Goal: Entertainment & Leisure: Consume media (video, audio)

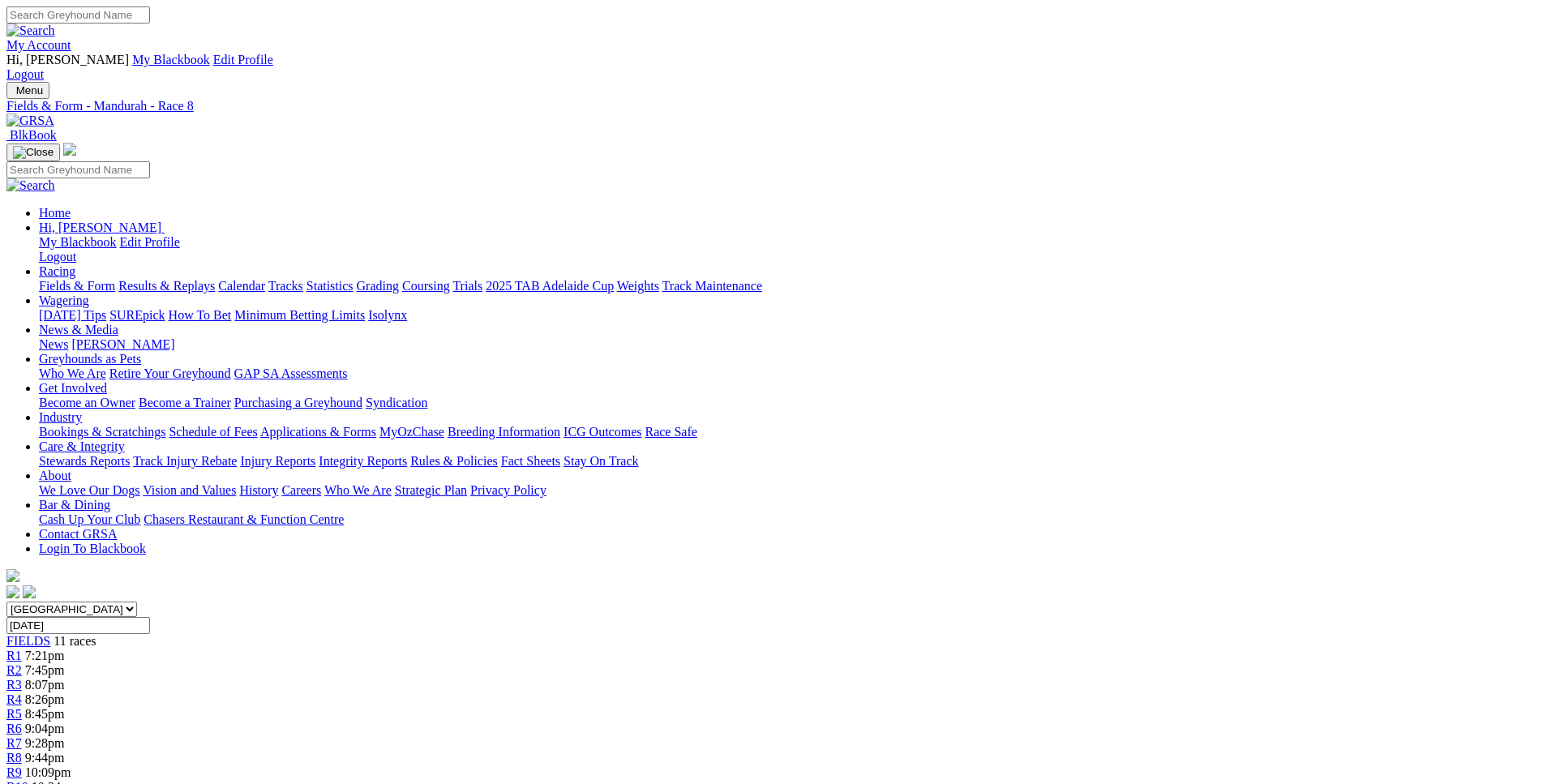
click at [77, 780] on span "10:34pm" at bounding box center [55, 786] width 46 height 13
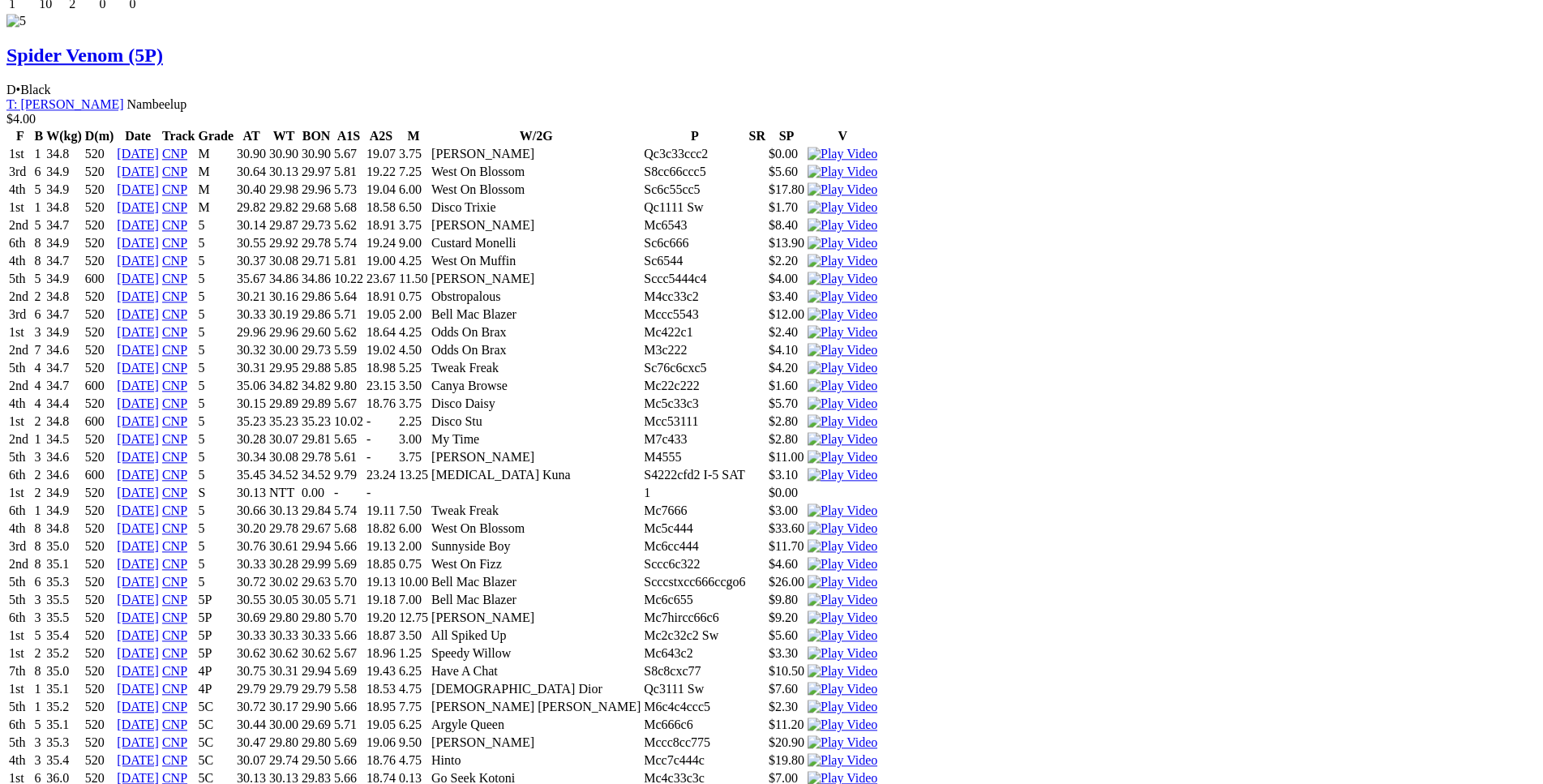
scroll to position [7935, 0]
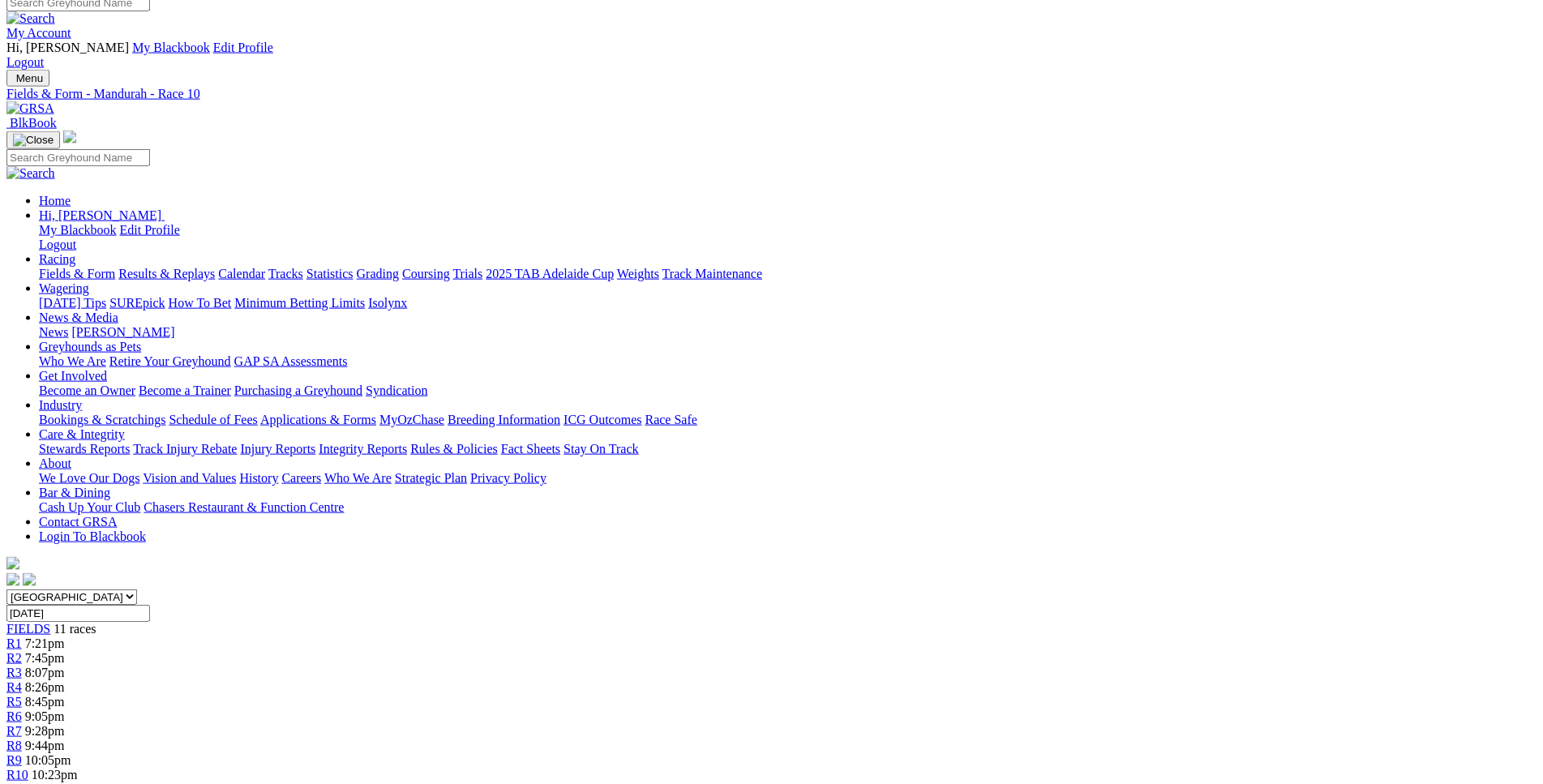
scroll to position [0, 0]
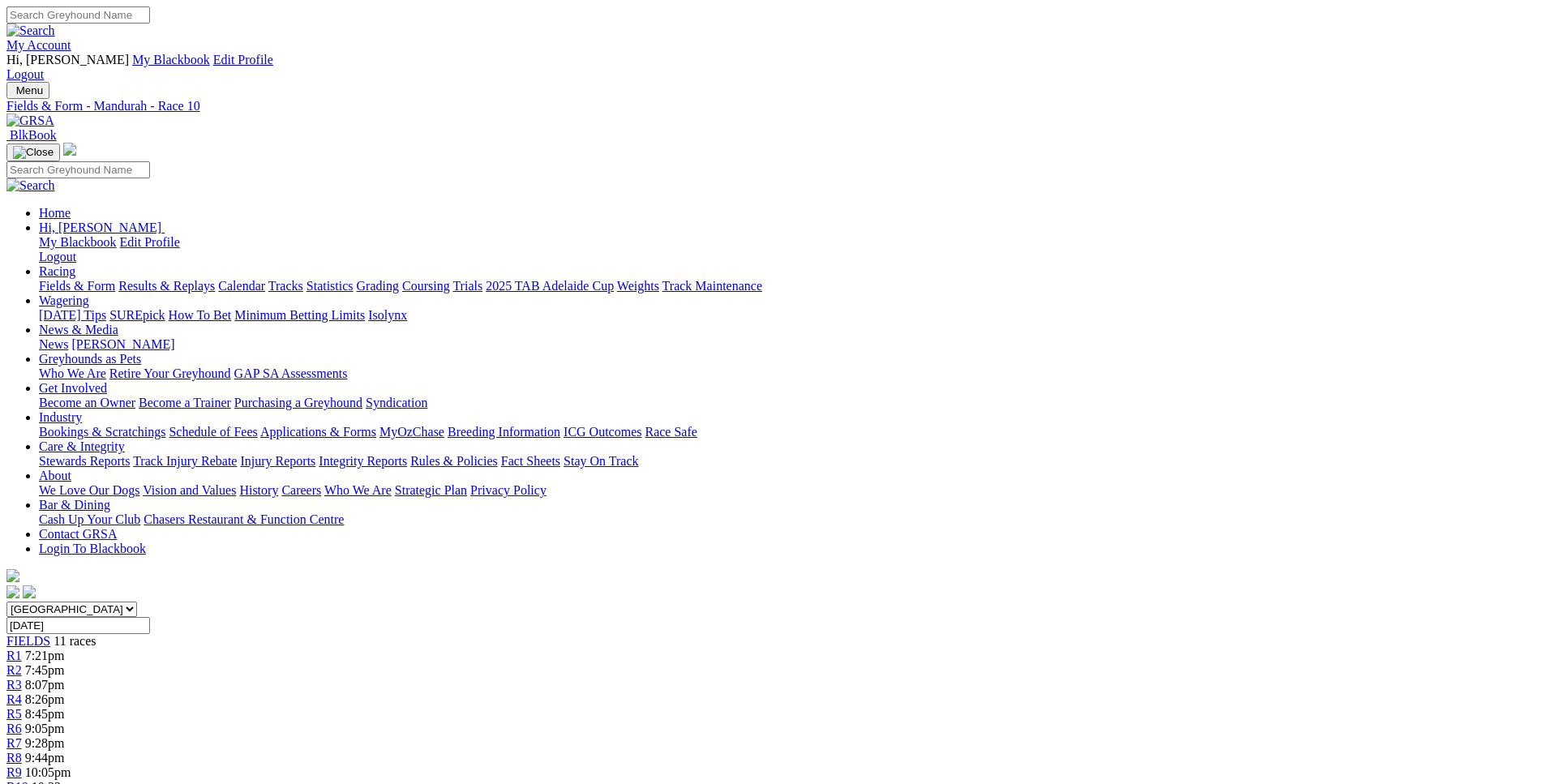
click at [65, 750] on span "9:44pm" at bounding box center [45, 756] width 40 height 13
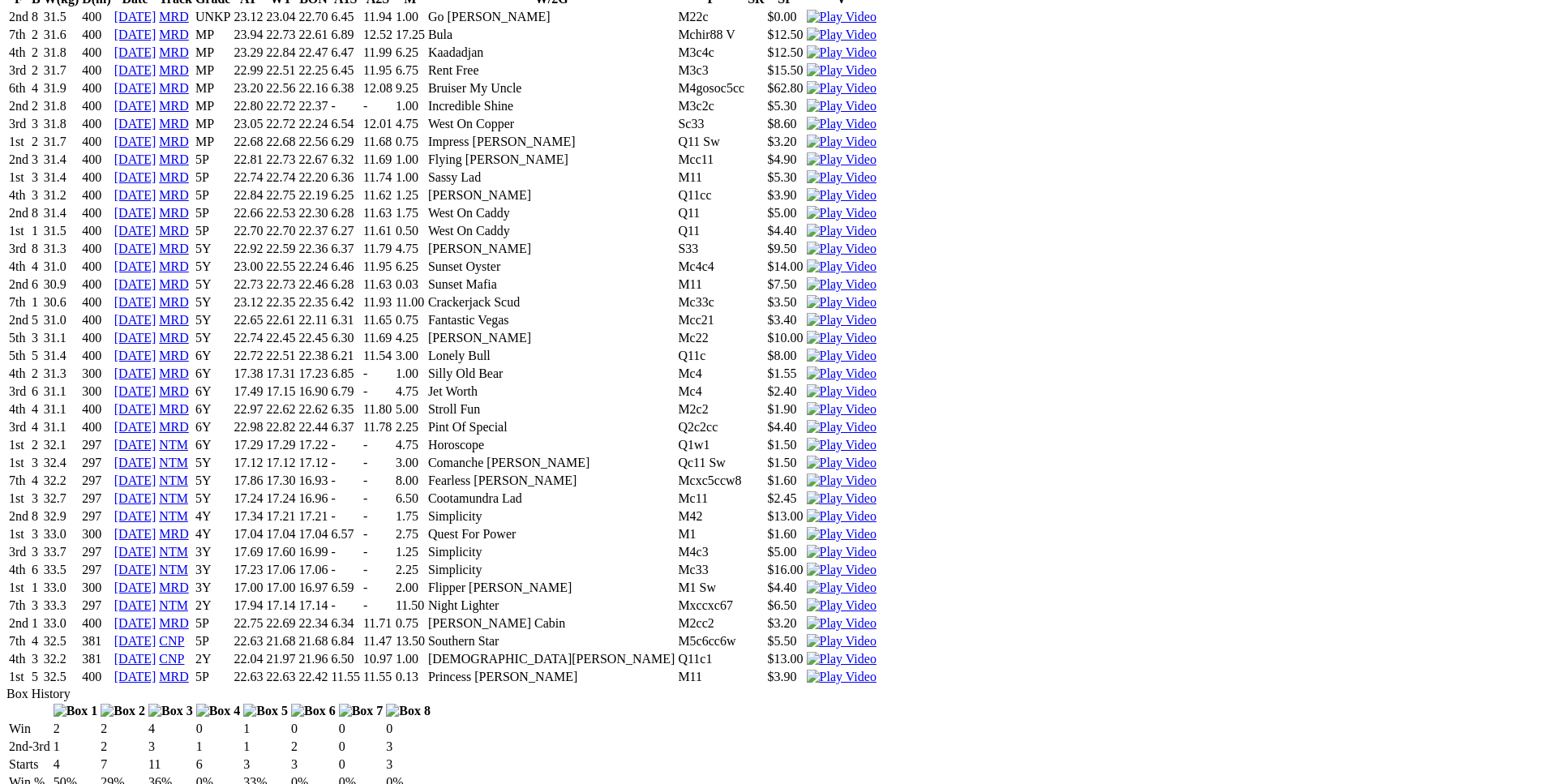
scroll to position [1817, 0]
drag, startPoint x: 405, startPoint y: 404, endPoint x: 947, endPoint y: 407, distance: 542.0
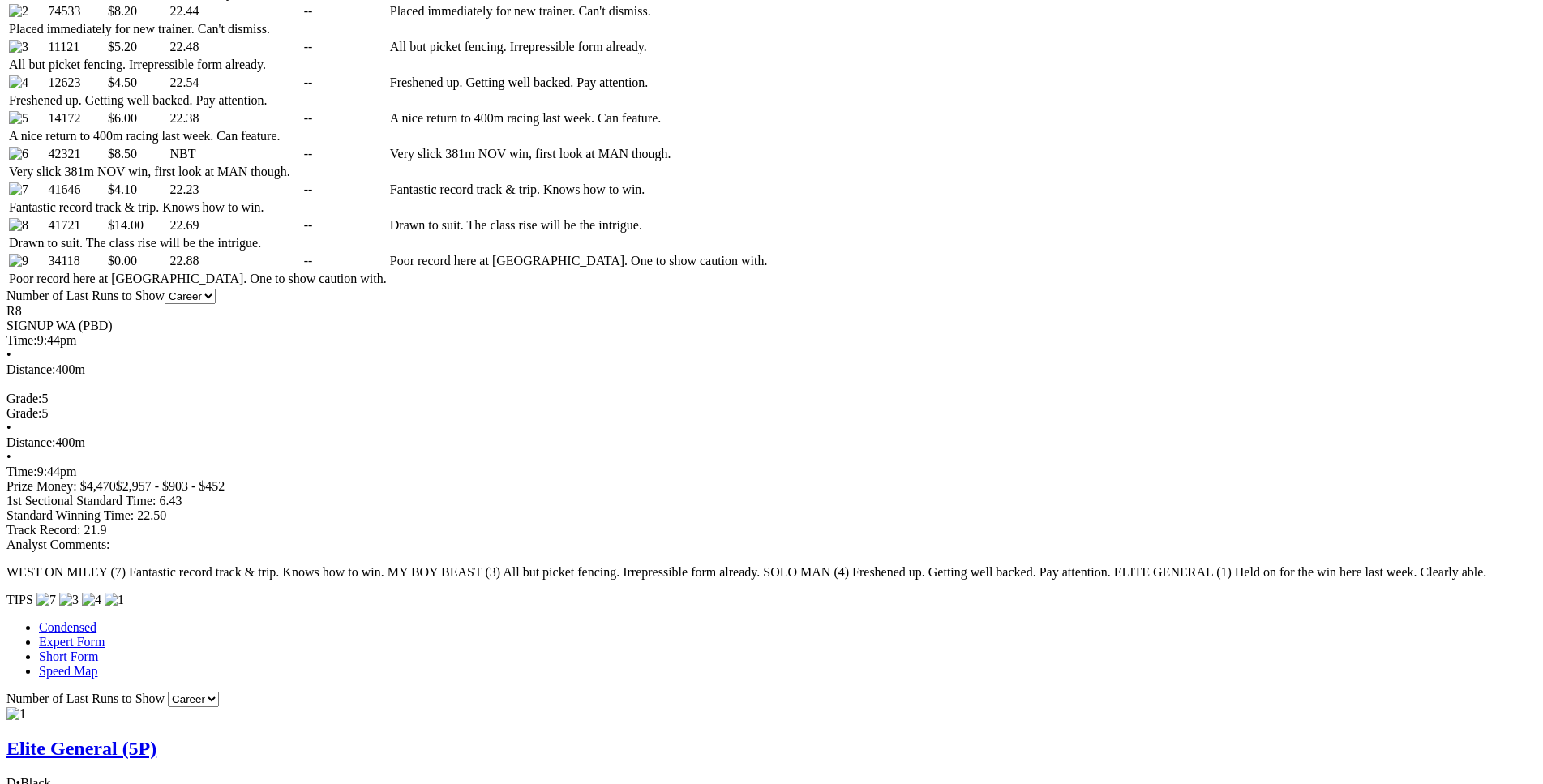
scroll to position [990, 0]
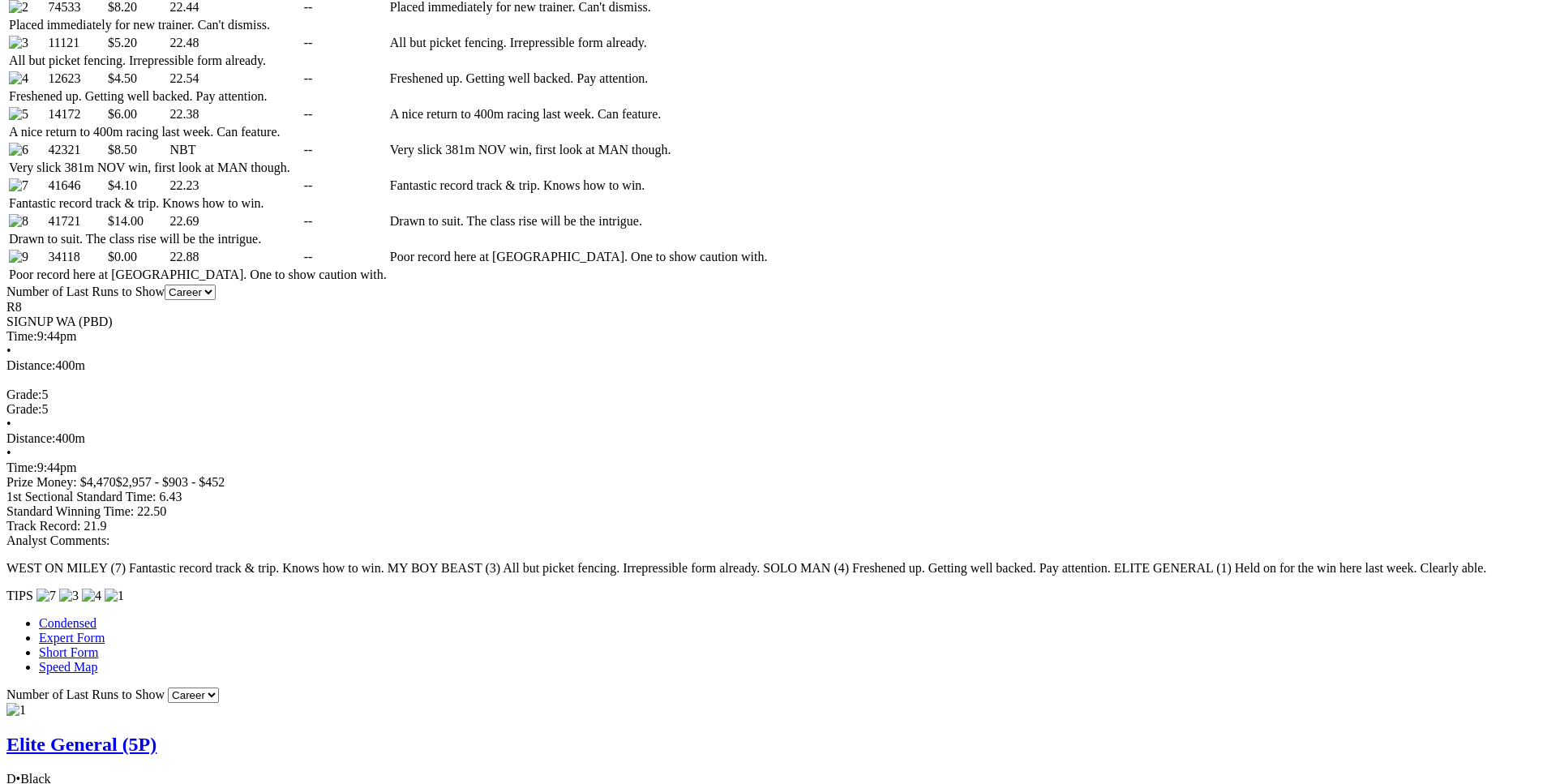
drag, startPoint x: 424, startPoint y: 532, endPoint x: 939, endPoint y: 530, distance: 515.0
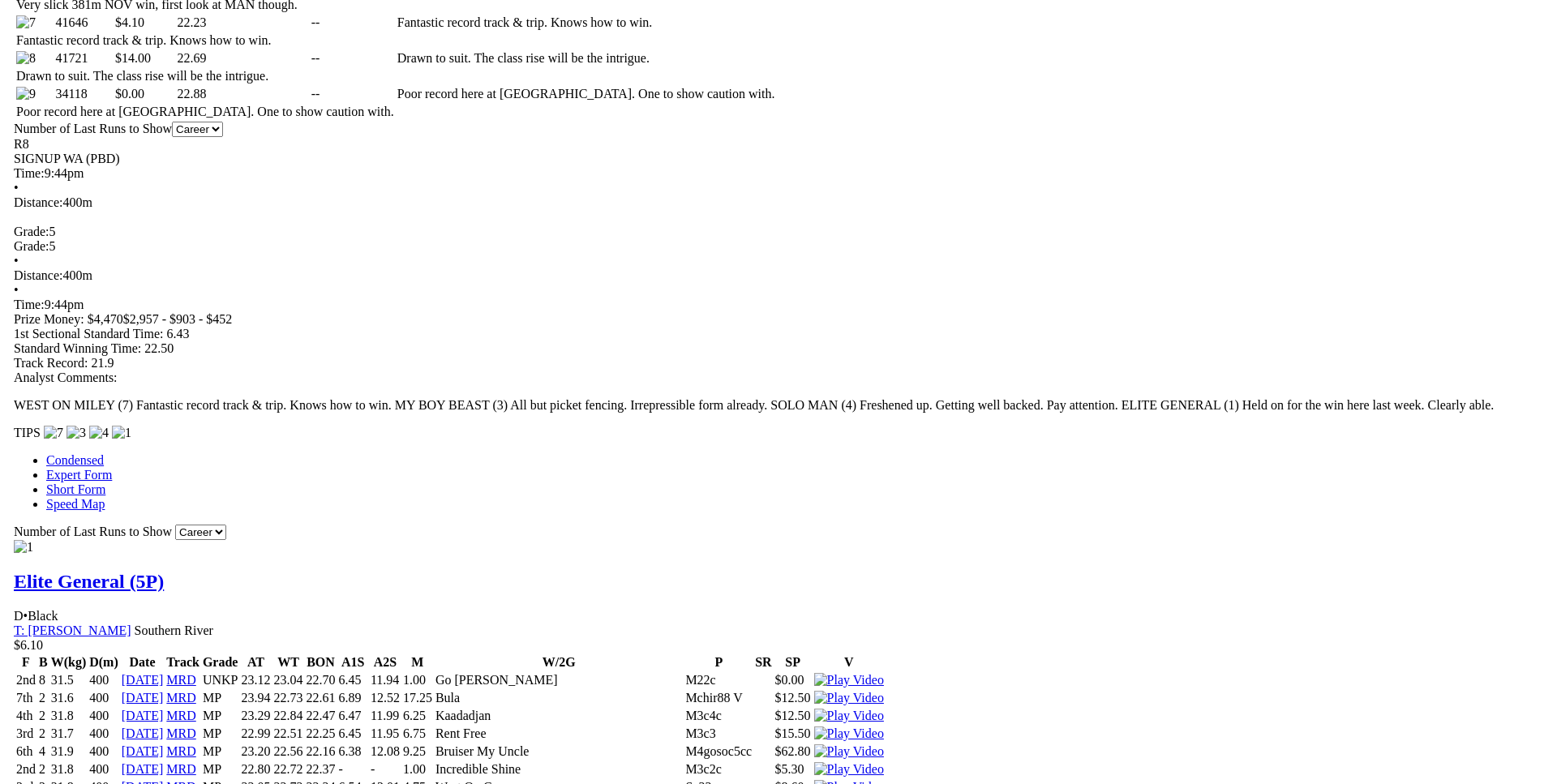
scroll to position [1154, 0]
